Goal: Information Seeking & Learning: Learn about a topic

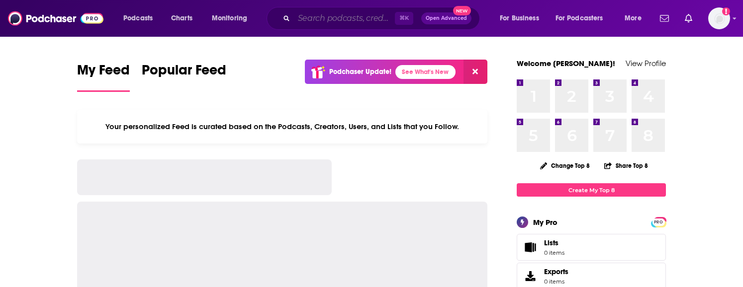
click at [331, 19] on input "Search podcasts, credits, & more..." at bounding box center [344, 18] width 101 height 16
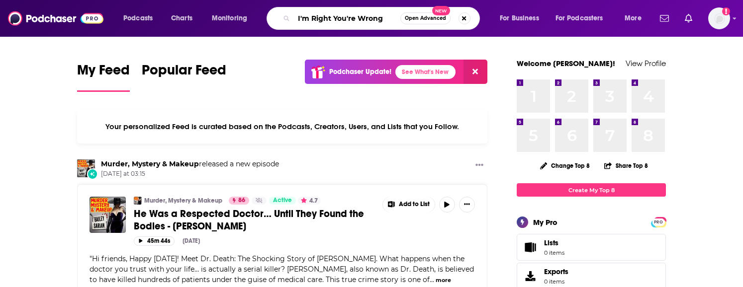
type input "I'm Right You're Wrong"
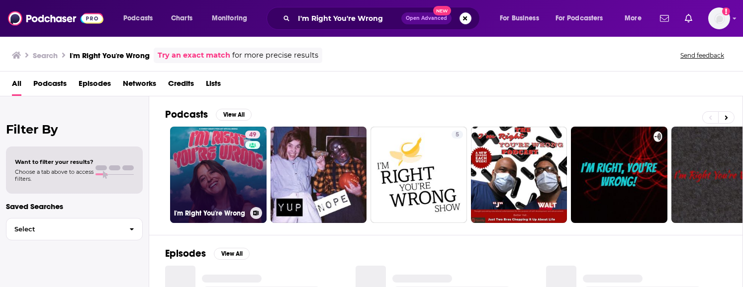
click at [231, 171] on link "49 I'm Right You're Wrong" at bounding box center [218, 175] width 96 height 96
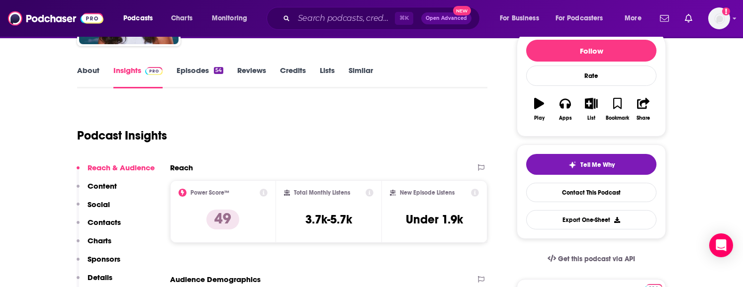
scroll to position [91, 0]
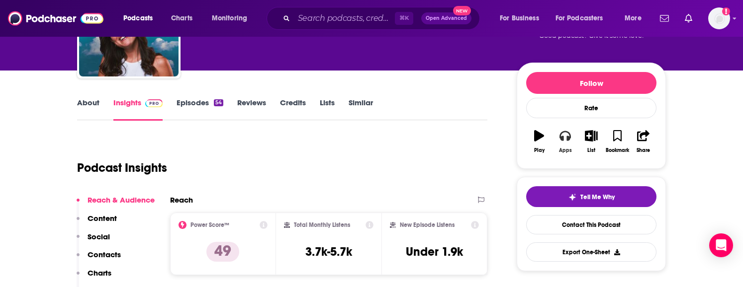
click at [569, 137] on icon "button" at bounding box center [564, 136] width 11 height 10
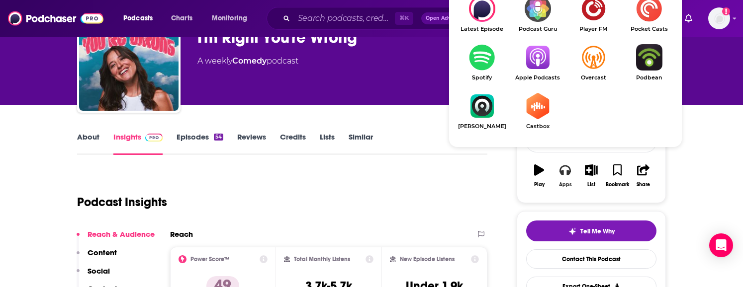
scroll to position [56, 0]
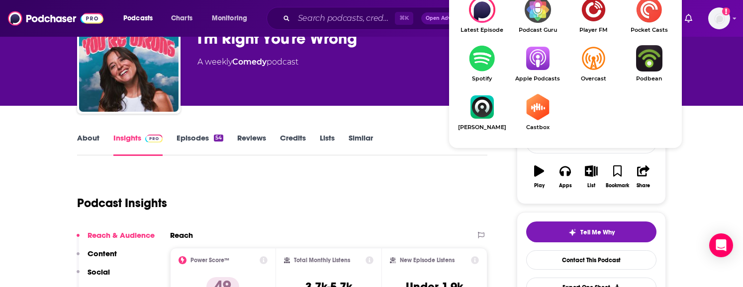
click at [535, 54] on img "Show Listen On dropdown" at bounding box center [537, 58] width 56 height 26
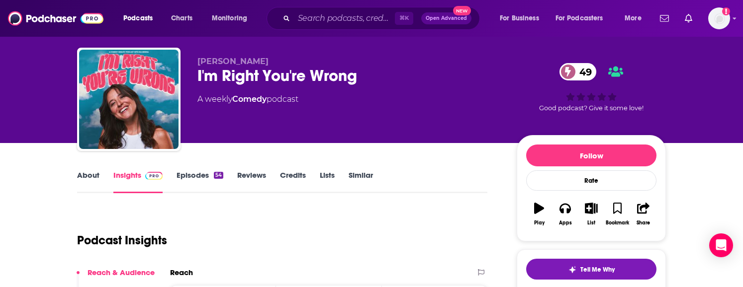
scroll to position [0, 0]
